Goal: Task Accomplishment & Management: Use online tool/utility

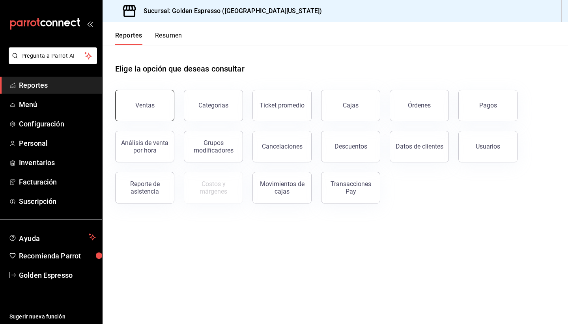
click at [153, 106] on div "Ventas" at bounding box center [144, 104] width 19 height 7
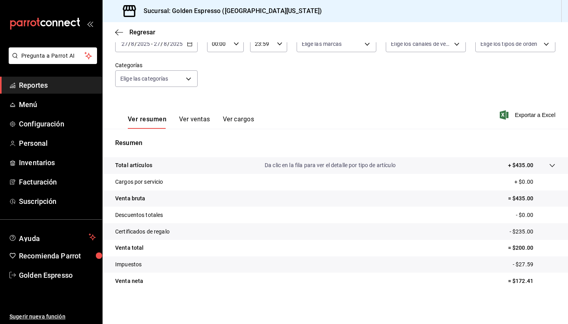
scroll to position [54, 0]
click at [189, 118] on button "Ver ventas" at bounding box center [194, 121] width 31 height 13
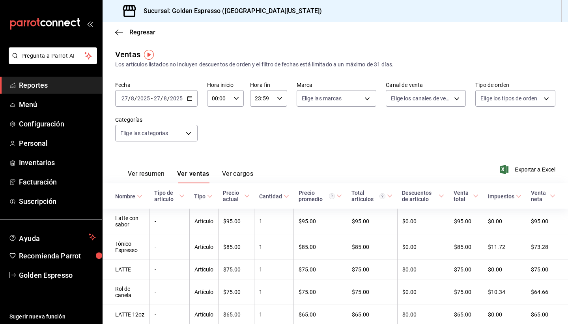
click at [142, 174] on button "Ver resumen" at bounding box center [146, 176] width 37 height 13
